Goal: Task Accomplishment & Management: Use online tool/utility

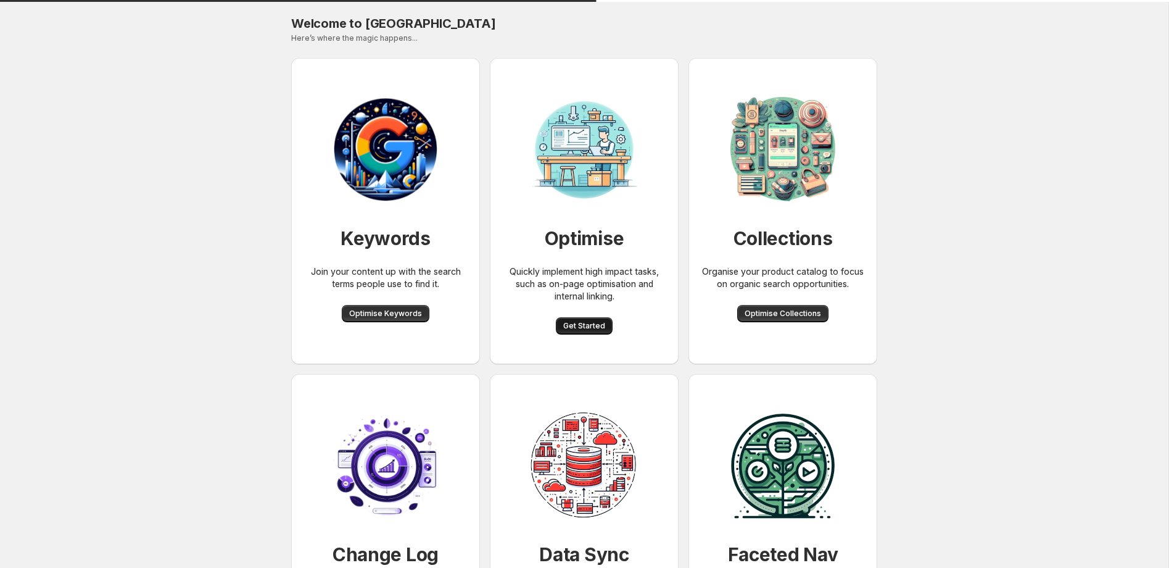
click at [593, 326] on span "Get Started" at bounding box center [584, 326] width 42 height 10
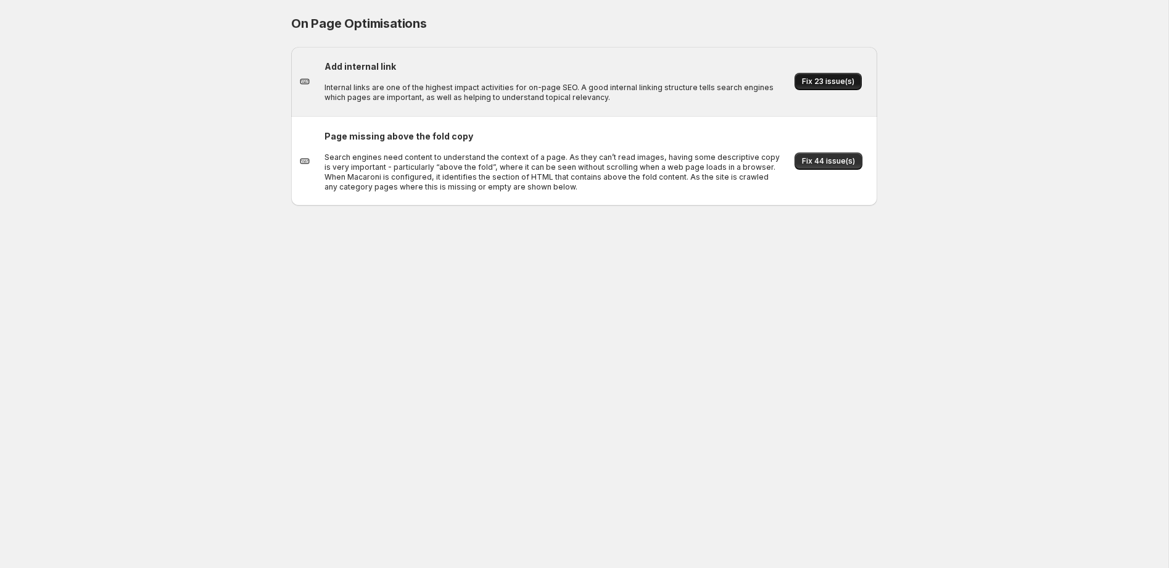
click at [821, 83] on span "Fix 23 issue(s)" at bounding box center [828, 82] width 52 height 10
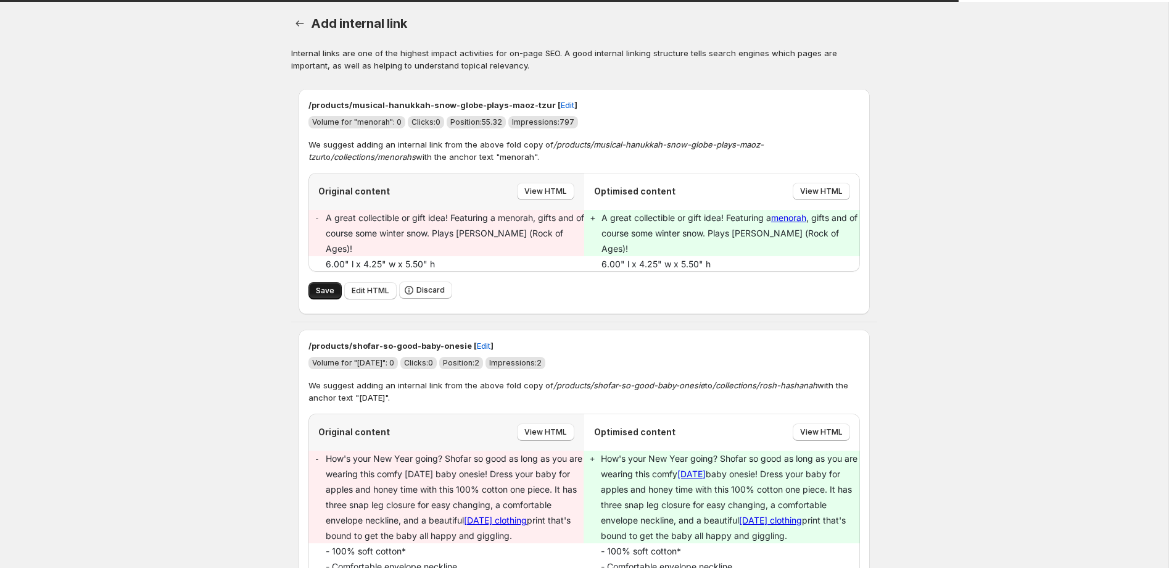
click at [321, 286] on span "Save" at bounding box center [325, 291] width 19 height 10
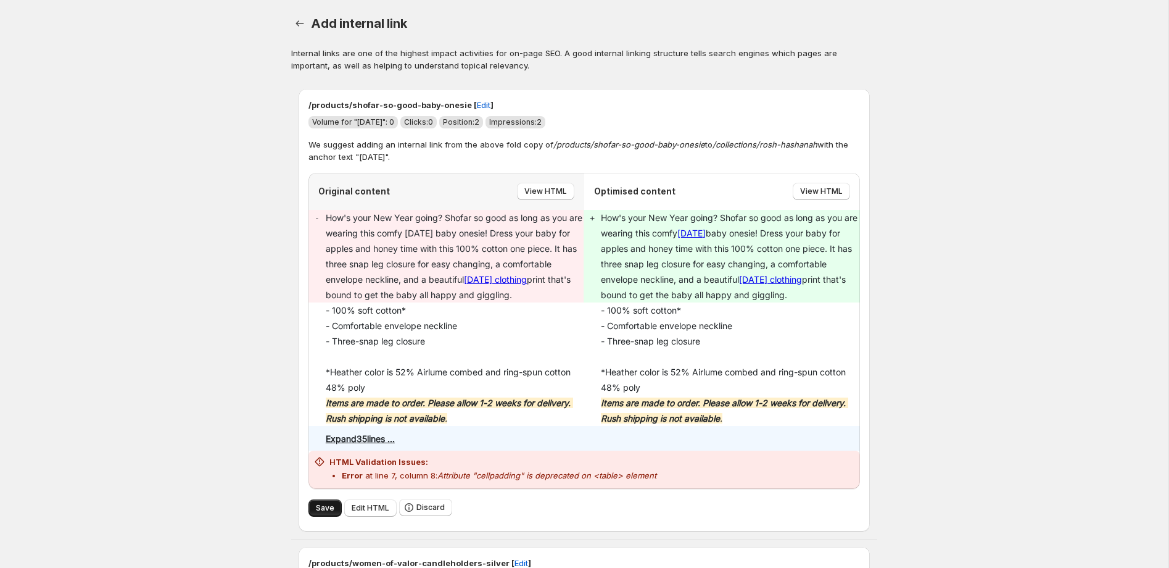
click at [319, 513] on span "Save" at bounding box center [325, 508] width 19 height 10
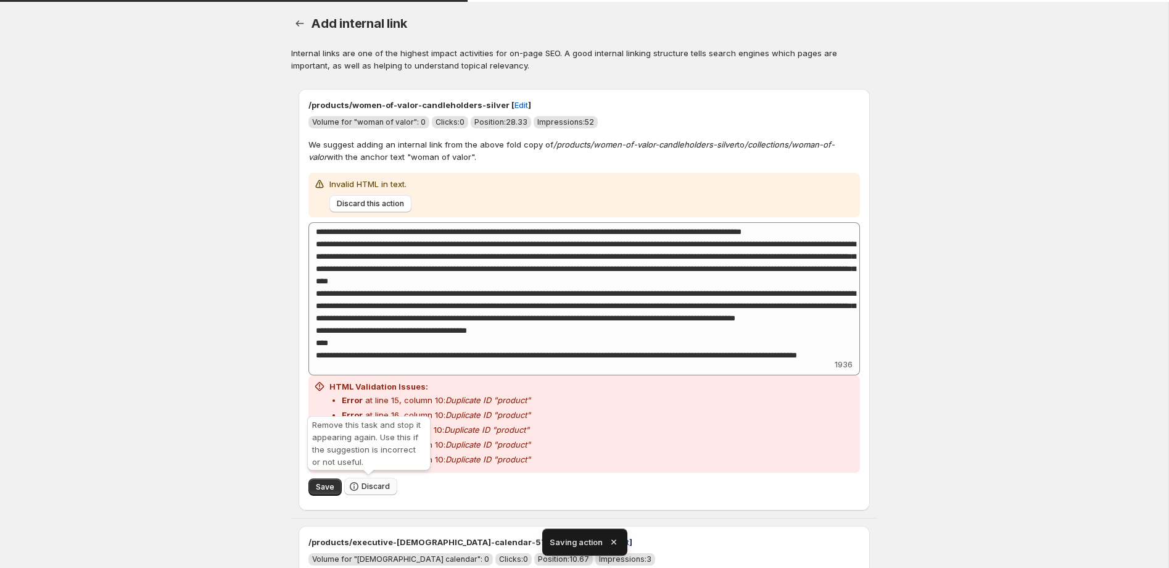
click at [362, 487] on span "Discard" at bounding box center [376, 486] width 28 height 10
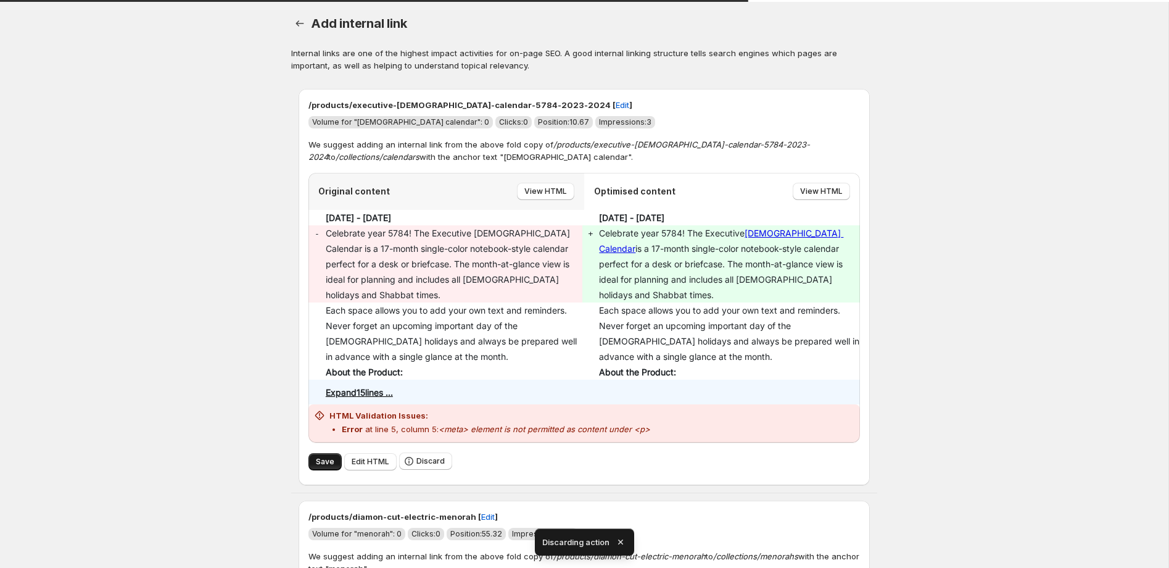
click at [333, 453] on button "Save" at bounding box center [325, 461] width 33 height 17
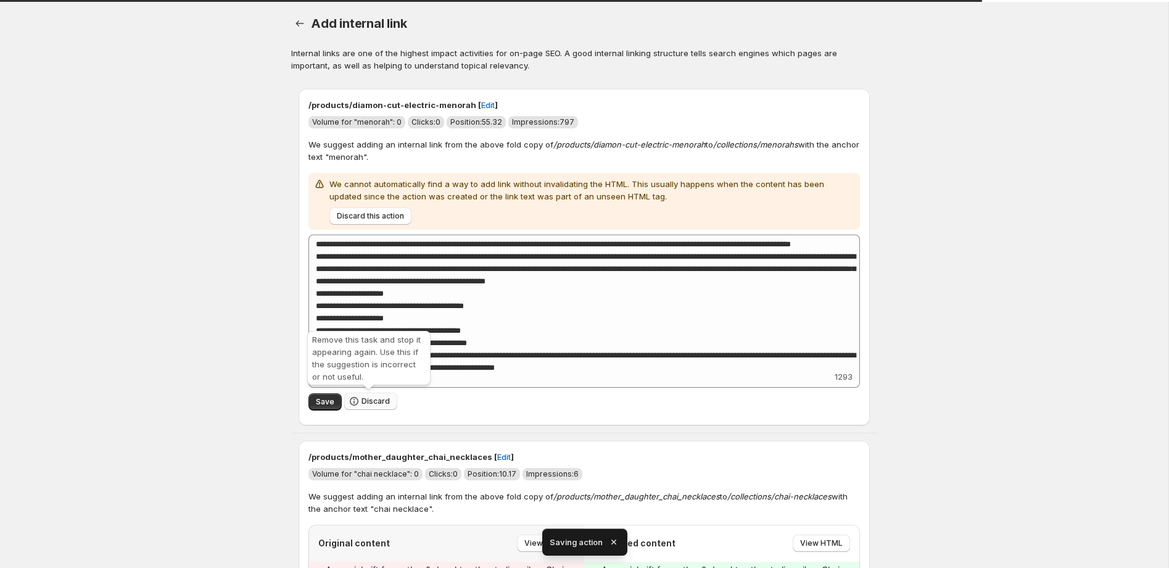
click at [362, 405] on span "Discard" at bounding box center [376, 401] width 28 height 10
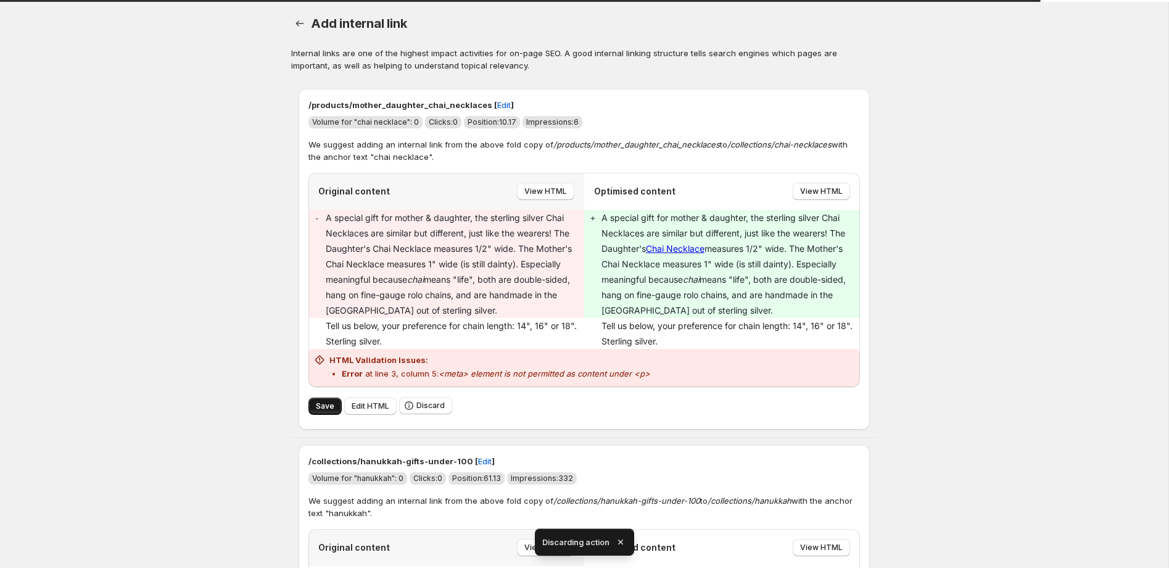
click at [336, 402] on button "Save" at bounding box center [325, 405] width 33 height 17
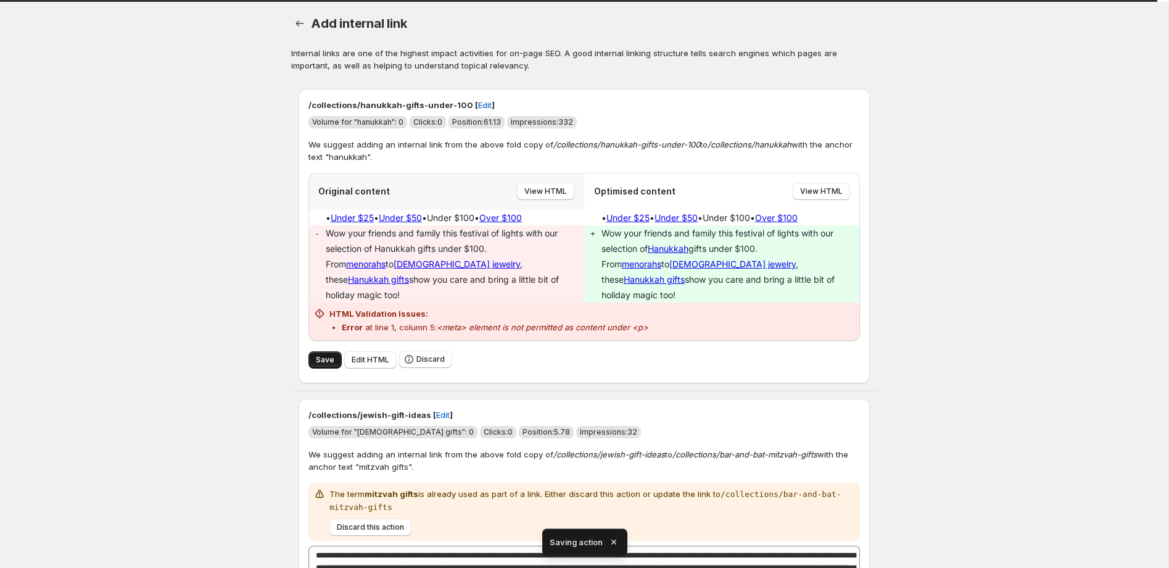
click at [326, 355] on span "Save" at bounding box center [325, 360] width 19 height 10
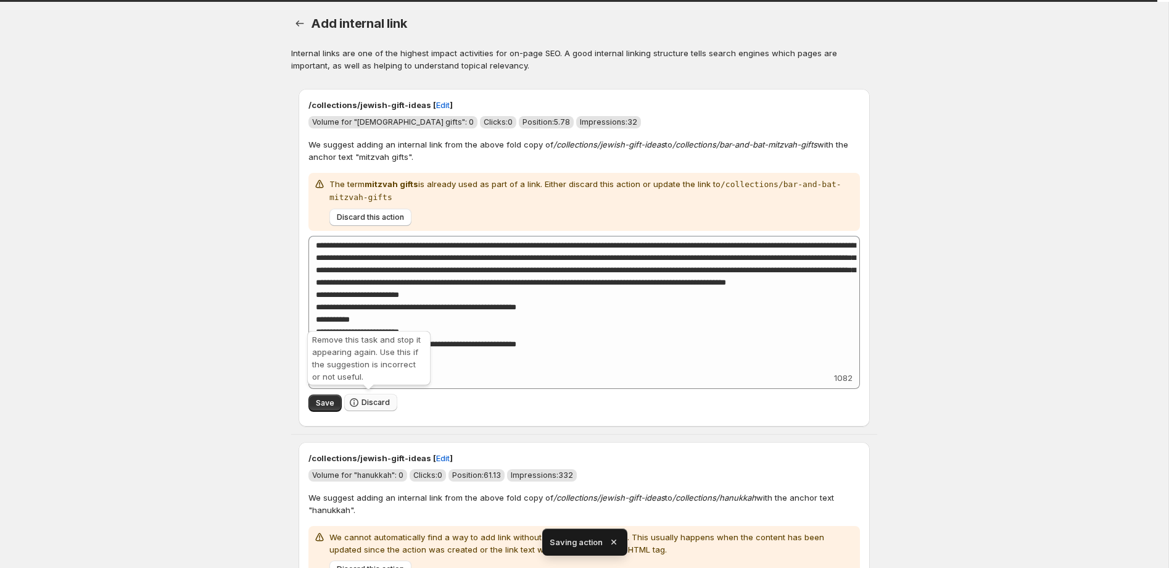
click at [373, 397] on span "Discard" at bounding box center [376, 402] width 28 height 10
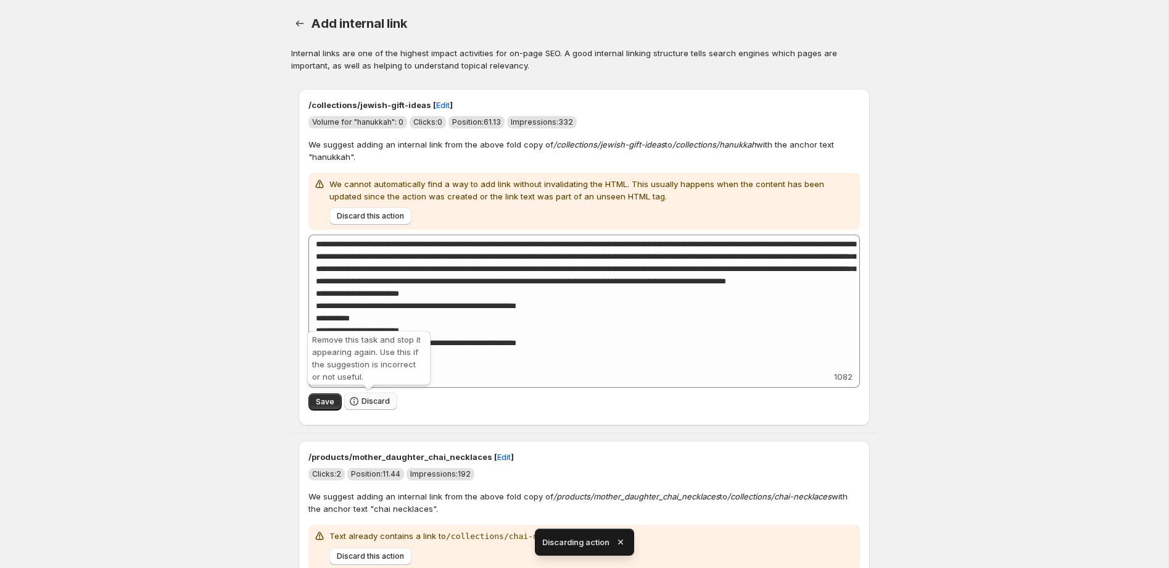
click at [374, 404] on span "Discard" at bounding box center [376, 401] width 28 height 10
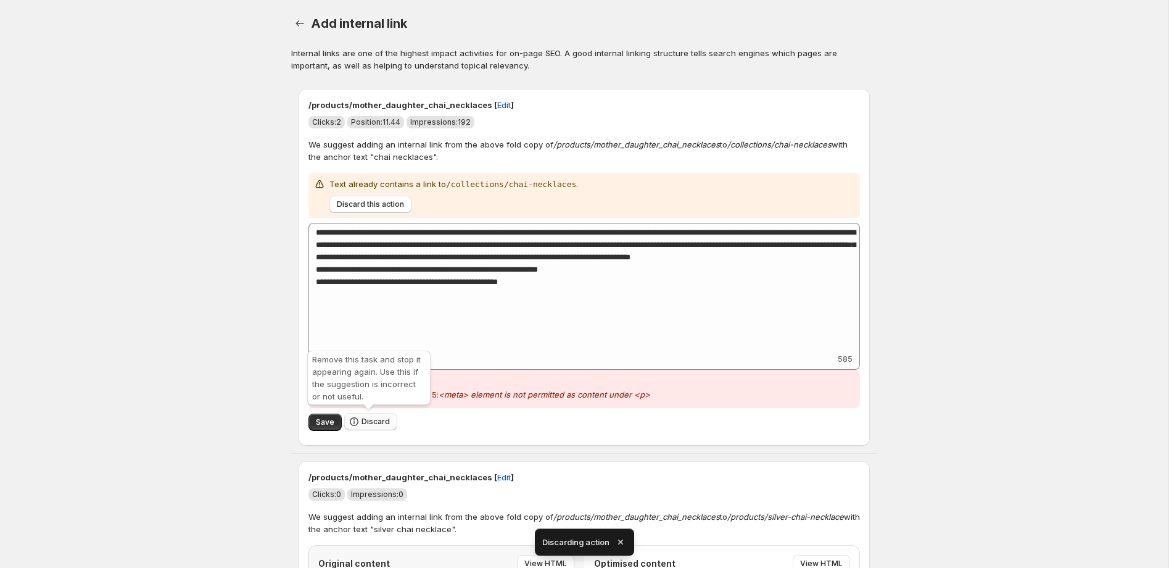
click at [376, 418] on span "Discard" at bounding box center [376, 421] width 28 height 10
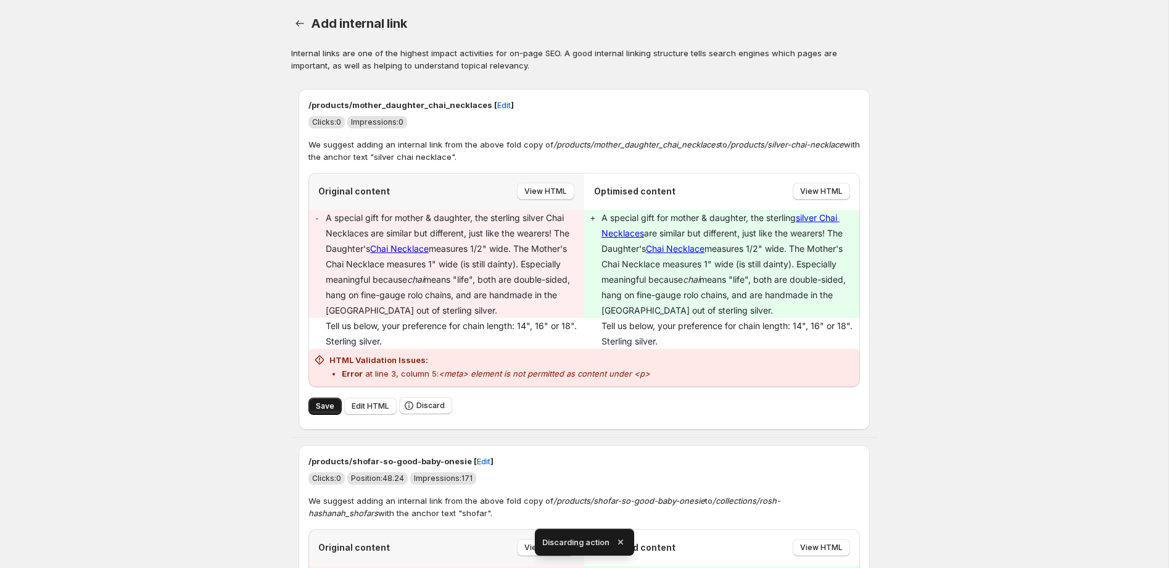
click at [330, 405] on span "Save" at bounding box center [325, 406] width 19 height 10
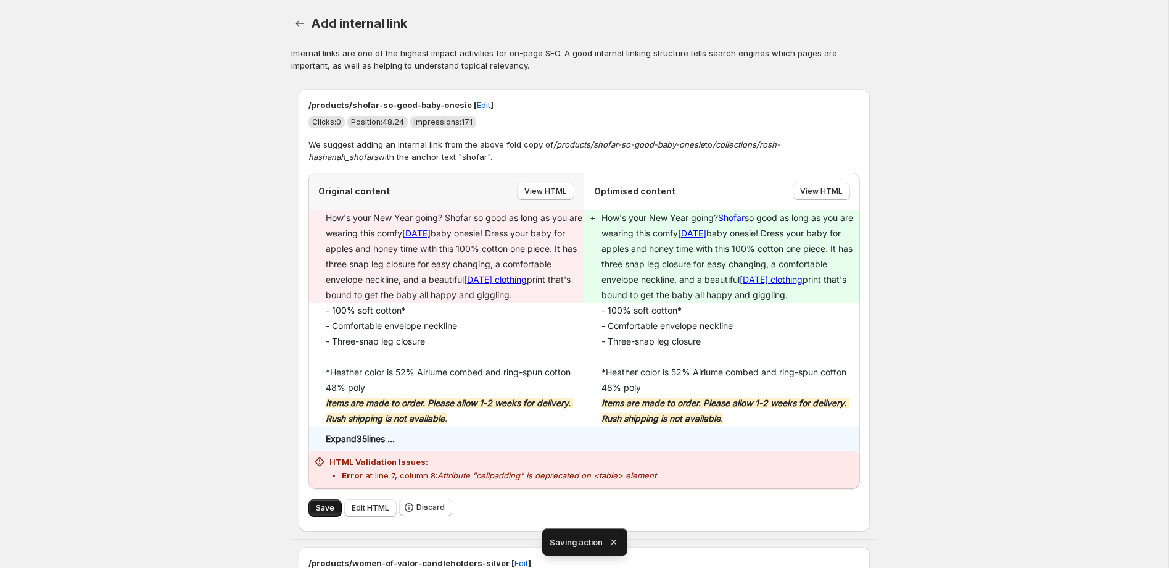
click at [319, 516] on button "Save" at bounding box center [325, 507] width 33 height 17
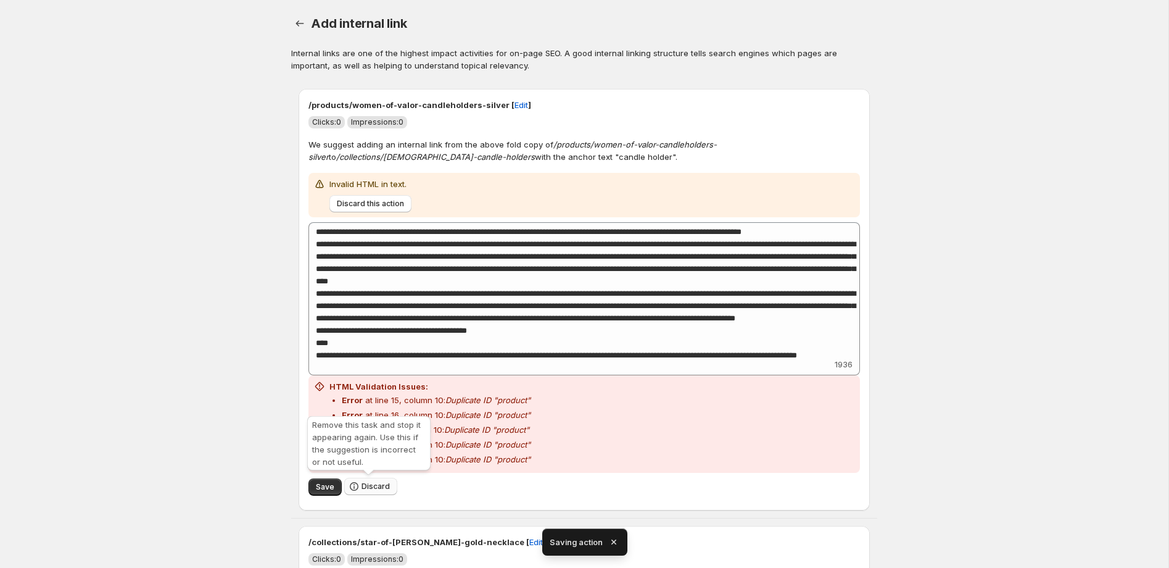
click at [368, 487] on span "Discard" at bounding box center [376, 486] width 28 height 10
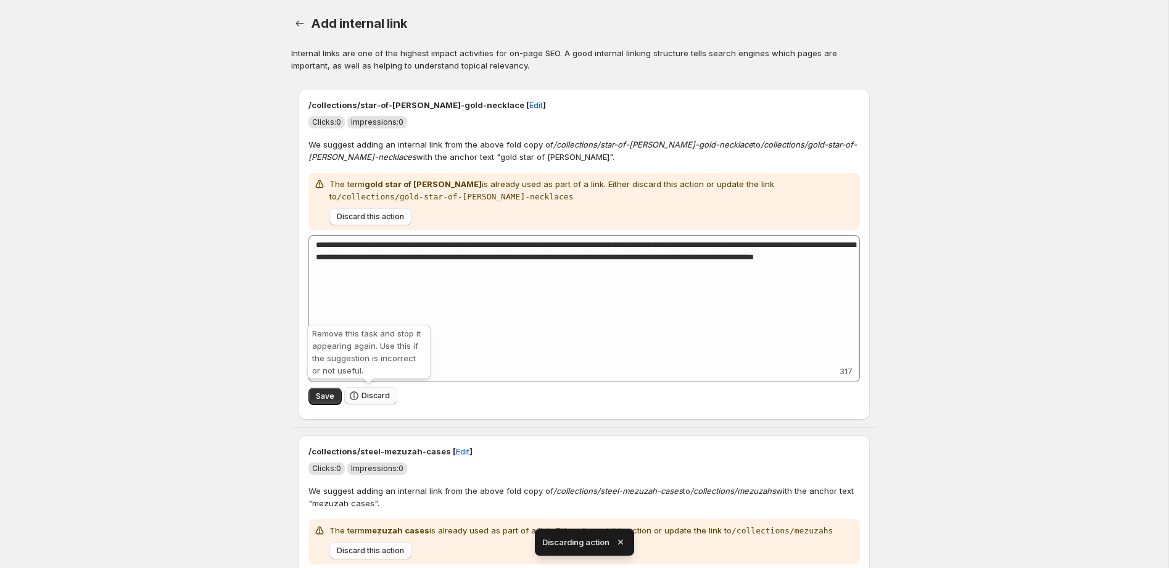
click at [368, 394] on span "Discard" at bounding box center [376, 396] width 28 height 10
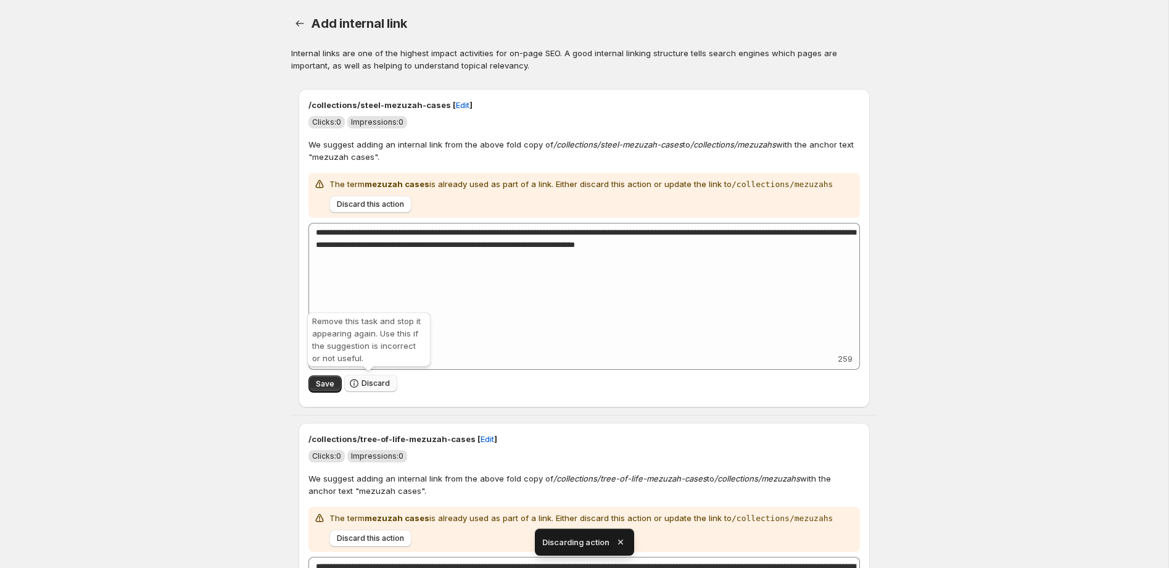
click at [371, 383] on span "Discard" at bounding box center [376, 383] width 28 height 10
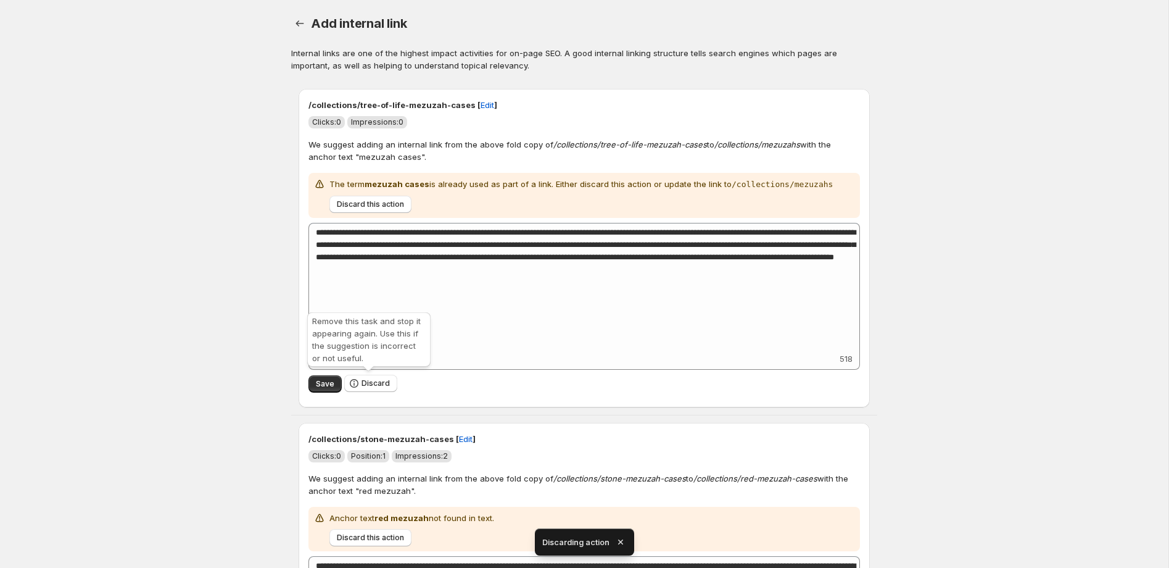
click at [371, 383] on span "Discard" at bounding box center [376, 383] width 28 height 10
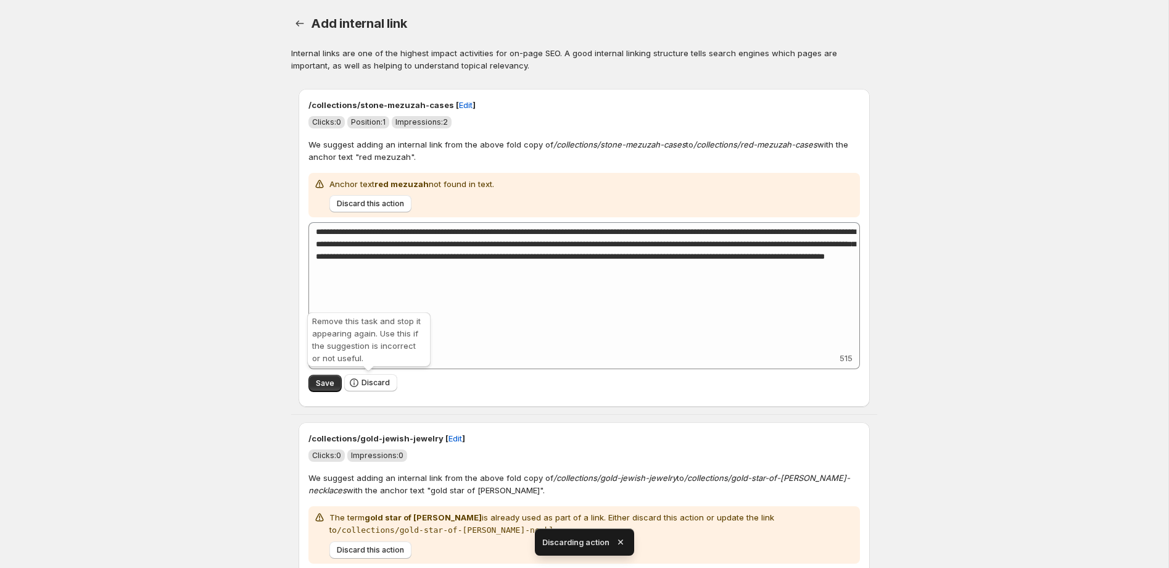
click at [371, 383] on span "Discard" at bounding box center [376, 383] width 28 height 10
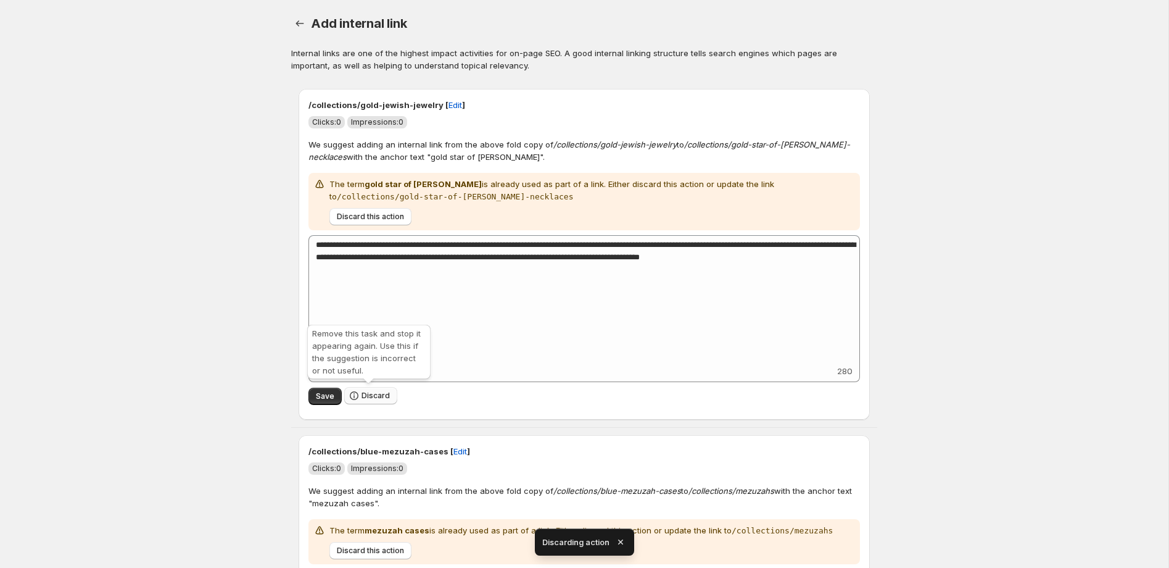
click at [370, 392] on span "Discard" at bounding box center [376, 396] width 28 height 10
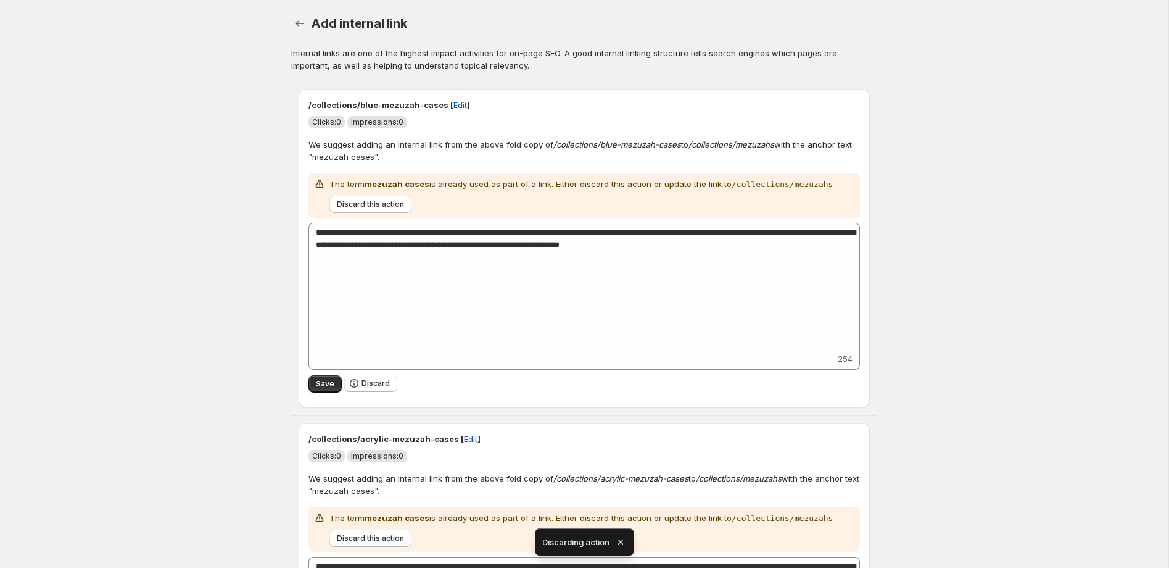
click at [370, 392] on div "Save Discard" at bounding box center [585, 384] width 552 height 28
click at [371, 385] on span "Discard" at bounding box center [376, 383] width 28 height 10
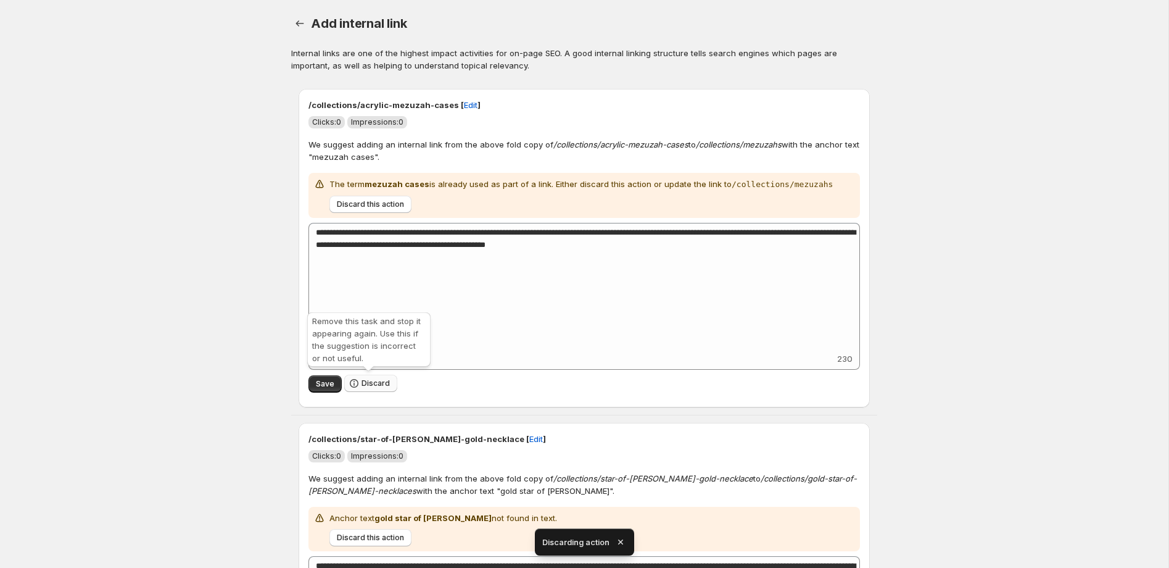
click at [371, 385] on span "Discard" at bounding box center [376, 383] width 28 height 10
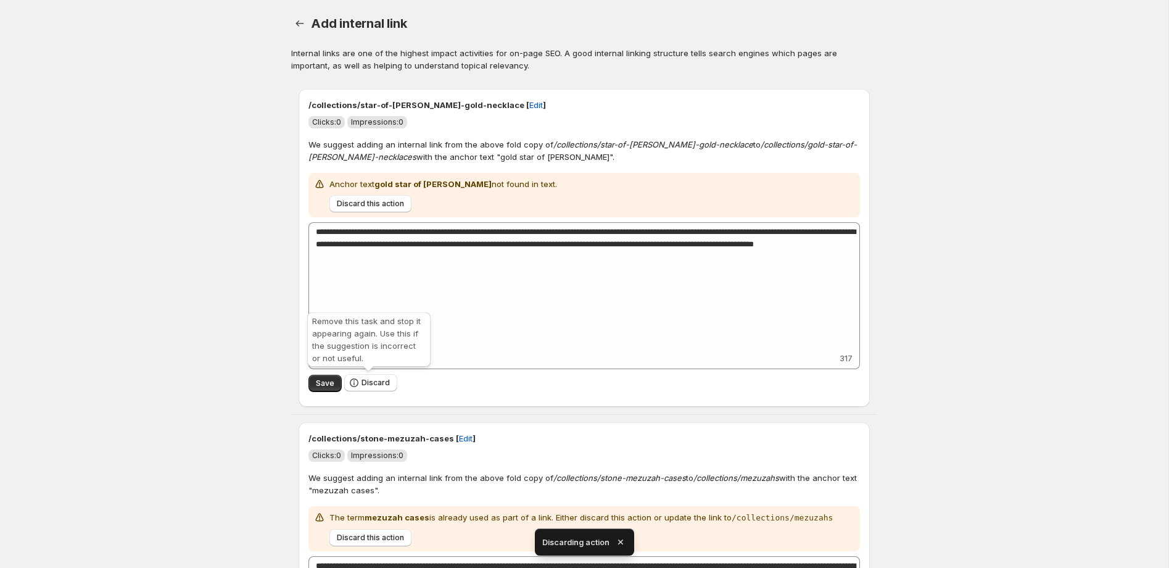
click at [371, 385] on span "Discard" at bounding box center [376, 383] width 28 height 10
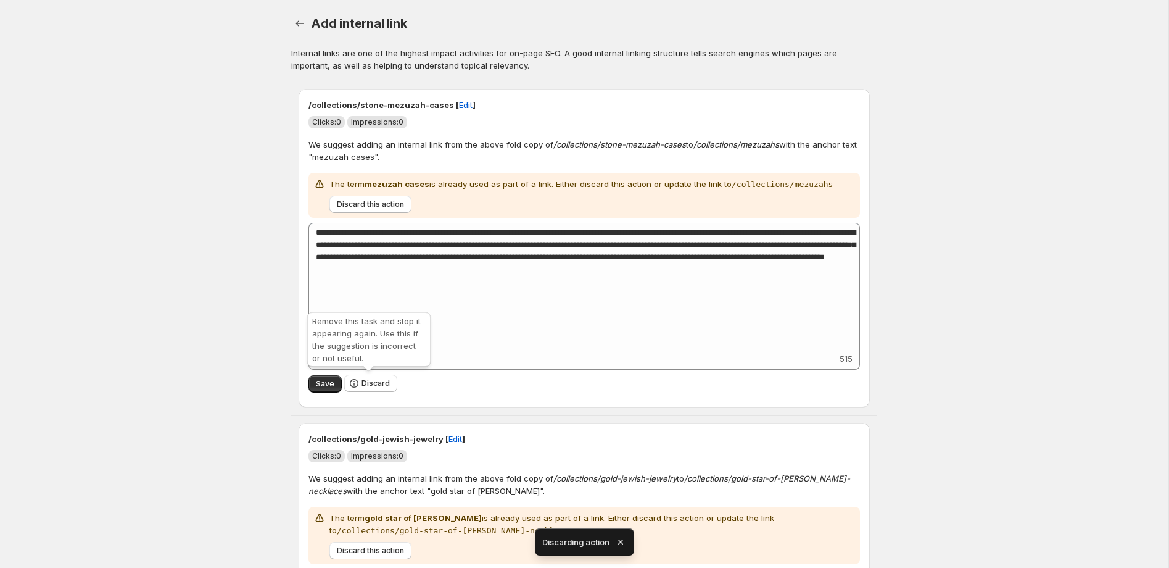
click at [371, 385] on span "Discard" at bounding box center [376, 383] width 28 height 10
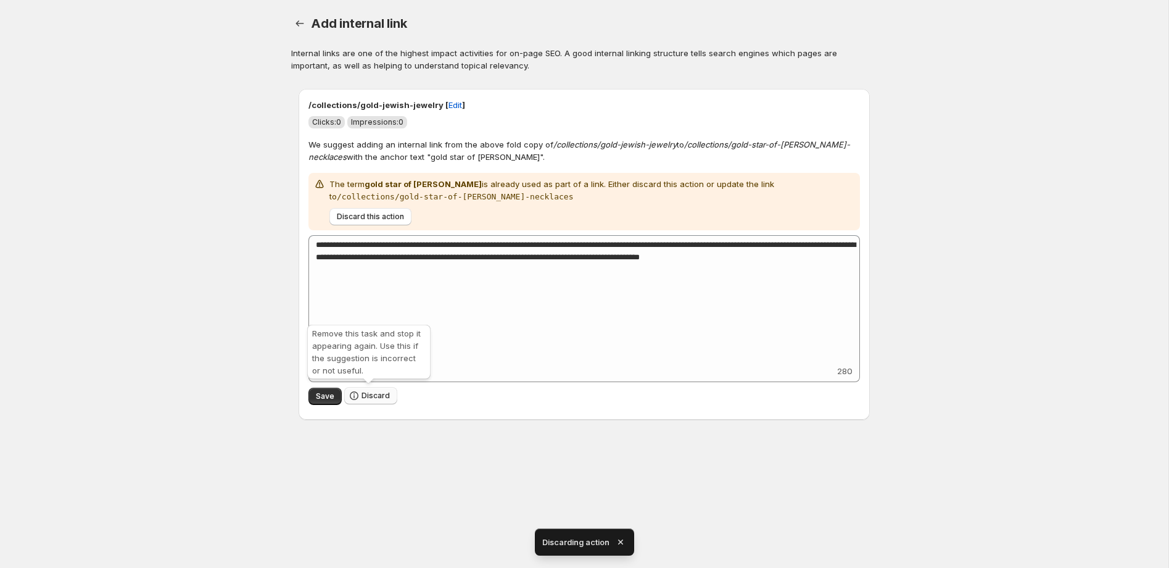
click at [370, 393] on span "Discard" at bounding box center [376, 396] width 28 height 10
